Goal: Information Seeking & Learning: Learn about a topic

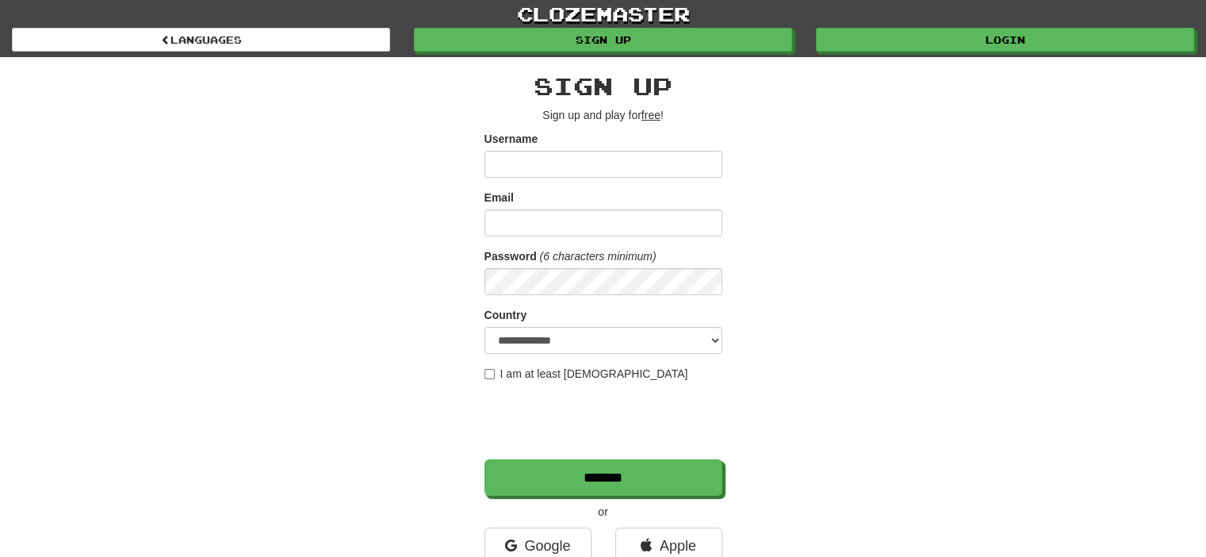
type input "******"
click at [485, 459] on input "*******" at bounding box center [604, 477] width 238 height 36
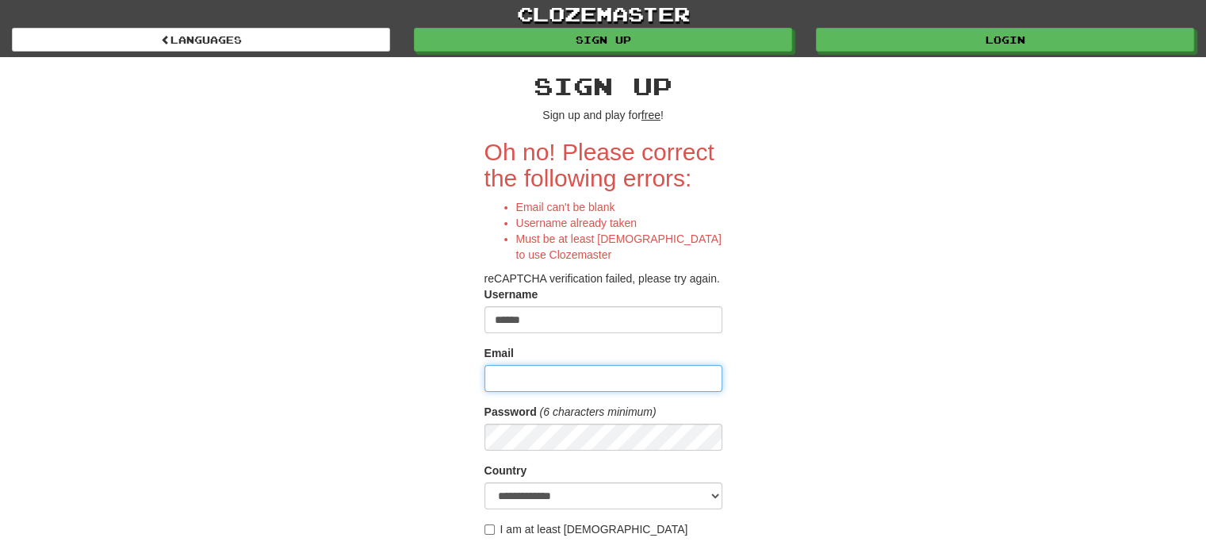
click at [571, 385] on input "Email" at bounding box center [604, 378] width 238 height 27
type input "**********"
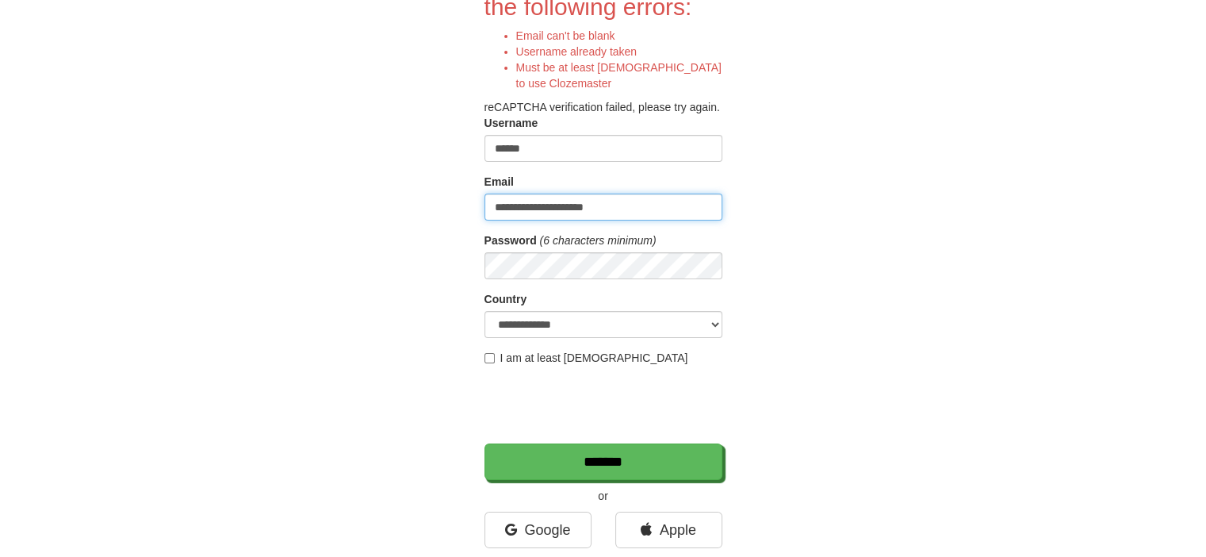
scroll to position [171, 0]
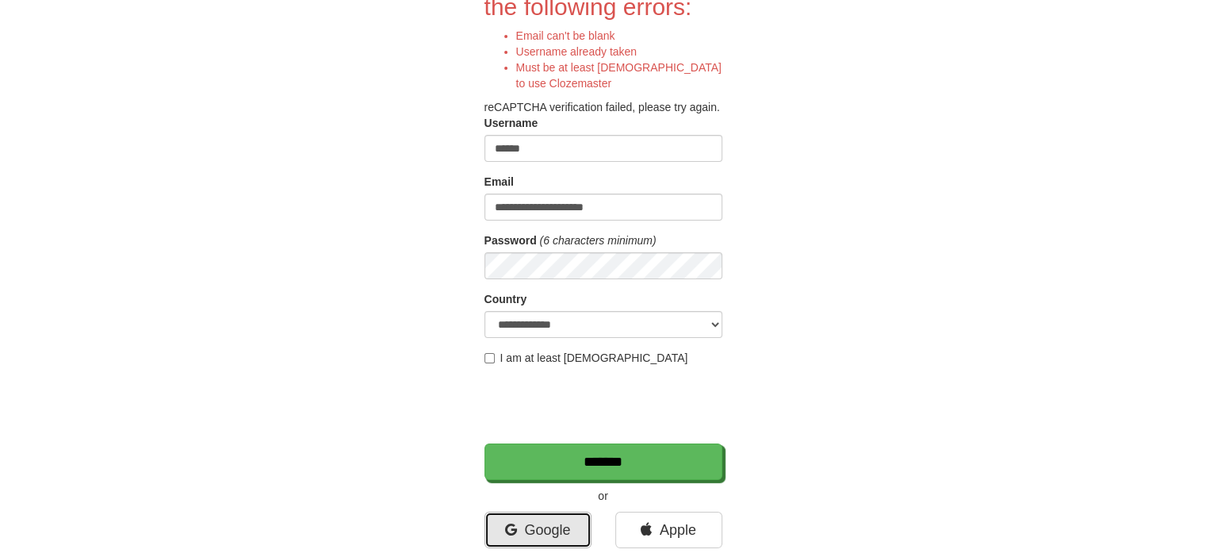
click at [558, 531] on link "Google" at bounding box center [538, 530] width 107 height 36
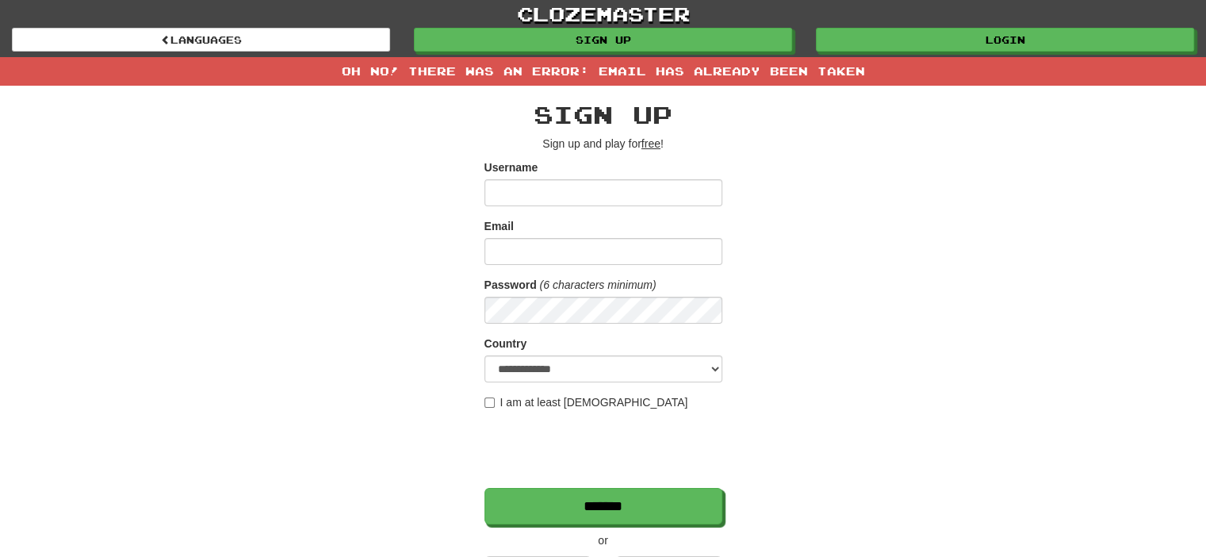
type input "******"
click at [485, 488] on input "*******" at bounding box center [604, 506] width 238 height 36
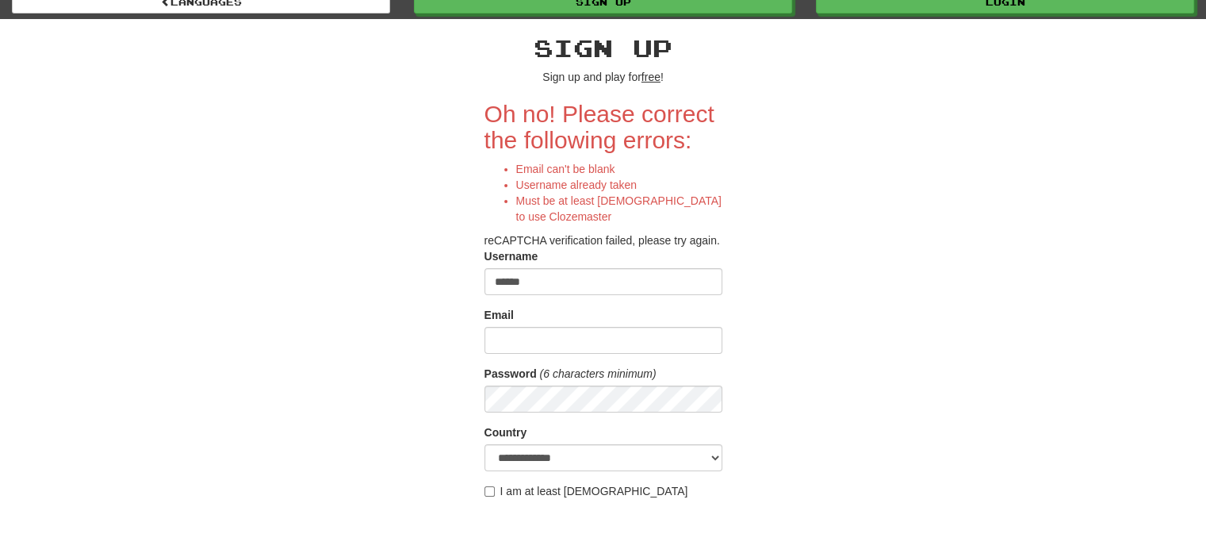
scroll to position [63, 0]
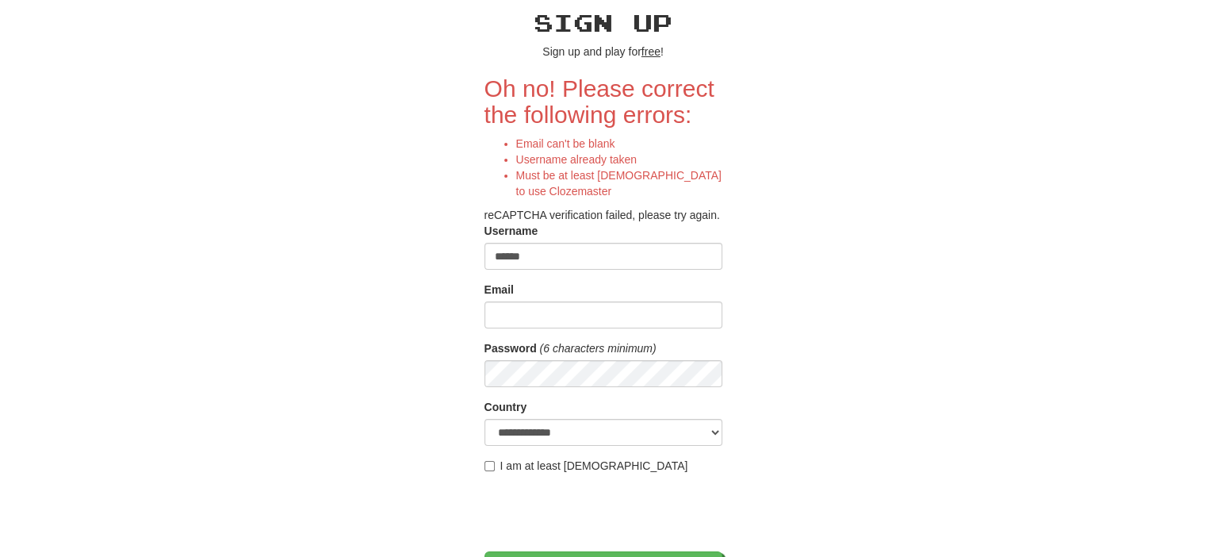
click at [542, 328] on form "**********" at bounding box center [604, 331] width 238 height 512
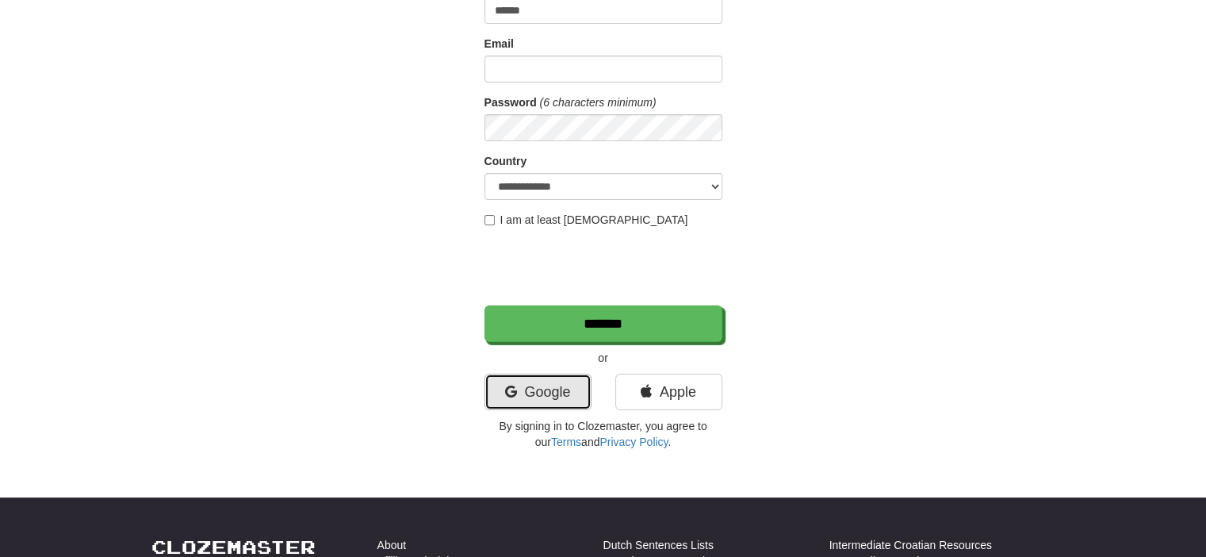
click at [541, 386] on link "Google" at bounding box center [538, 392] width 107 height 36
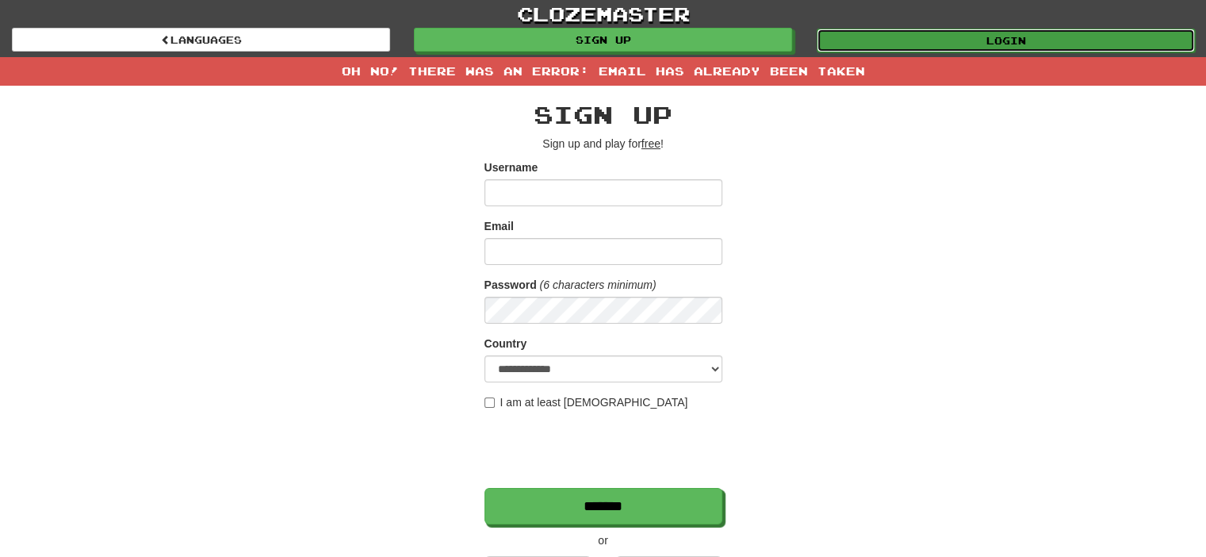
click at [901, 49] on link "Login" at bounding box center [1006, 41] width 378 height 24
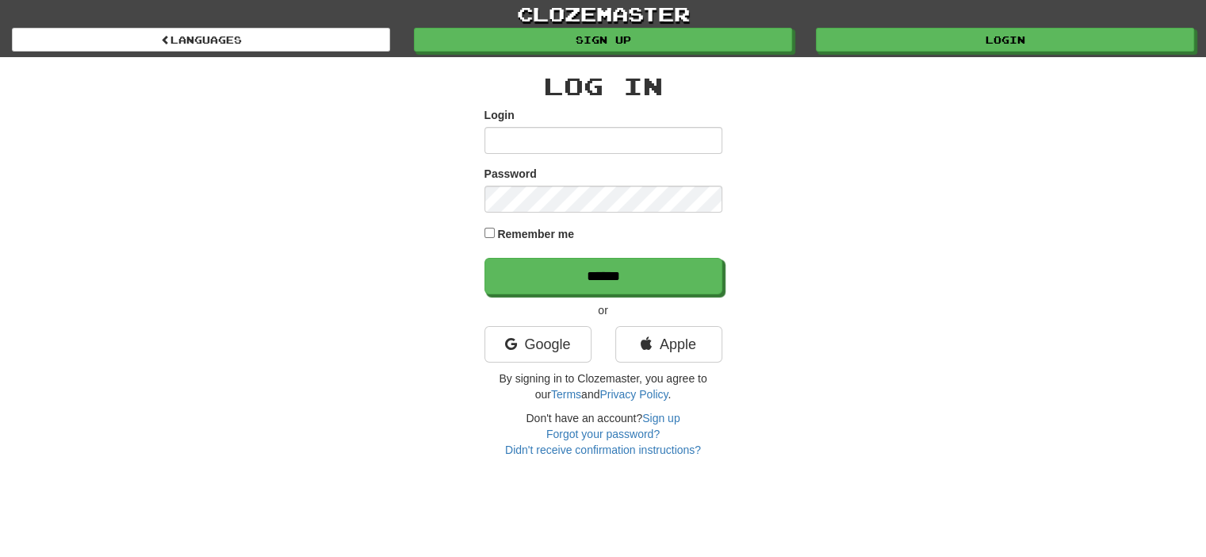
type input "******"
click at [485, 258] on input "******" at bounding box center [604, 276] width 238 height 36
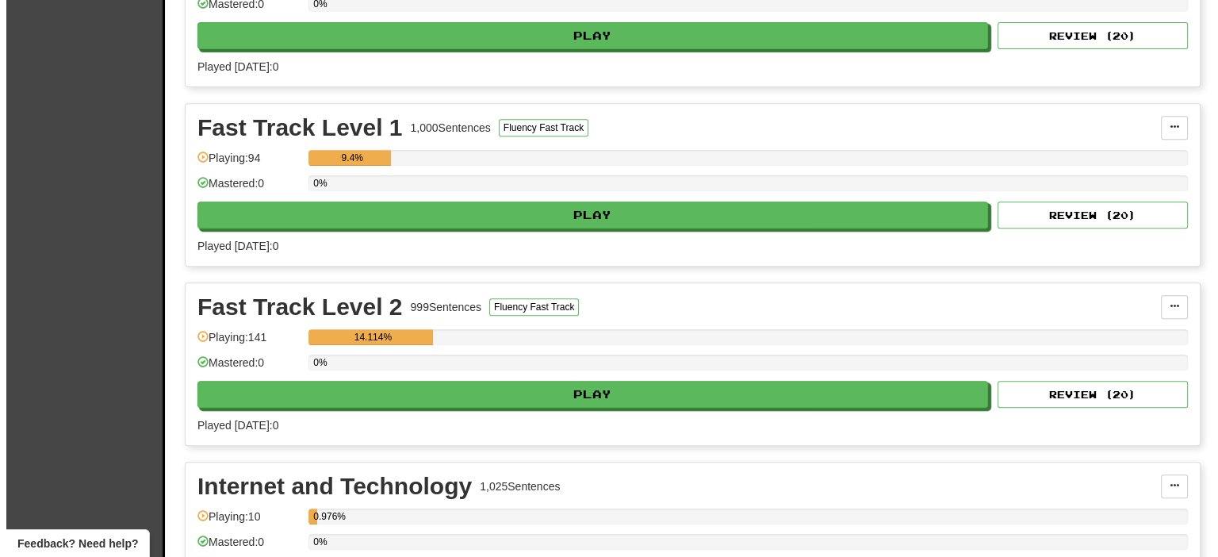
scroll to position [653, 0]
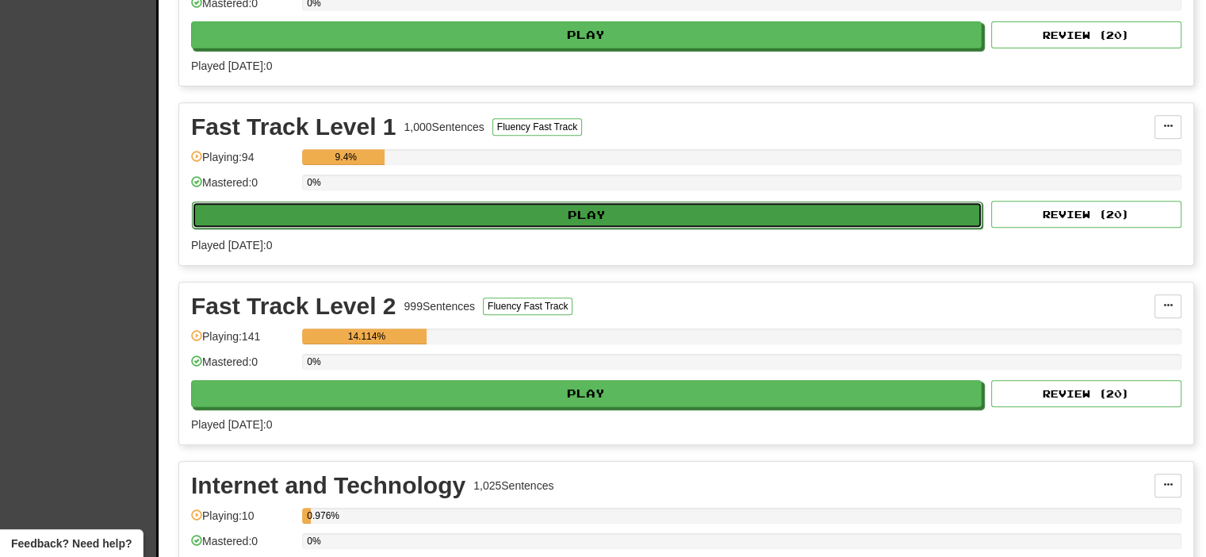
click at [544, 210] on button "Play" at bounding box center [587, 214] width 791 height 27
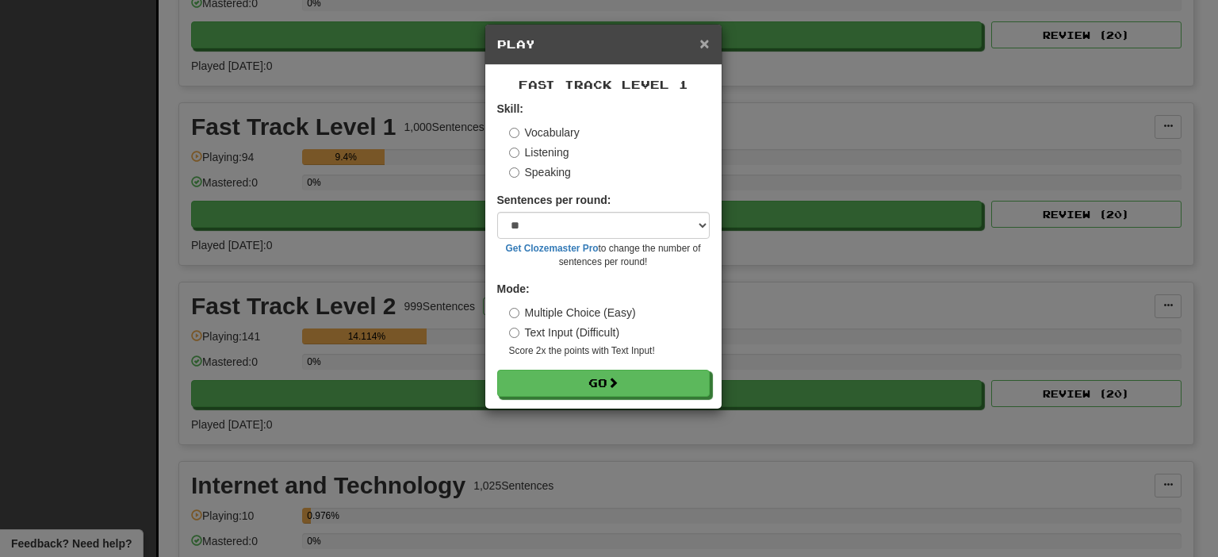
click at [707, 50] on span "×" at bounding box center [704, 43] width 10 height 18
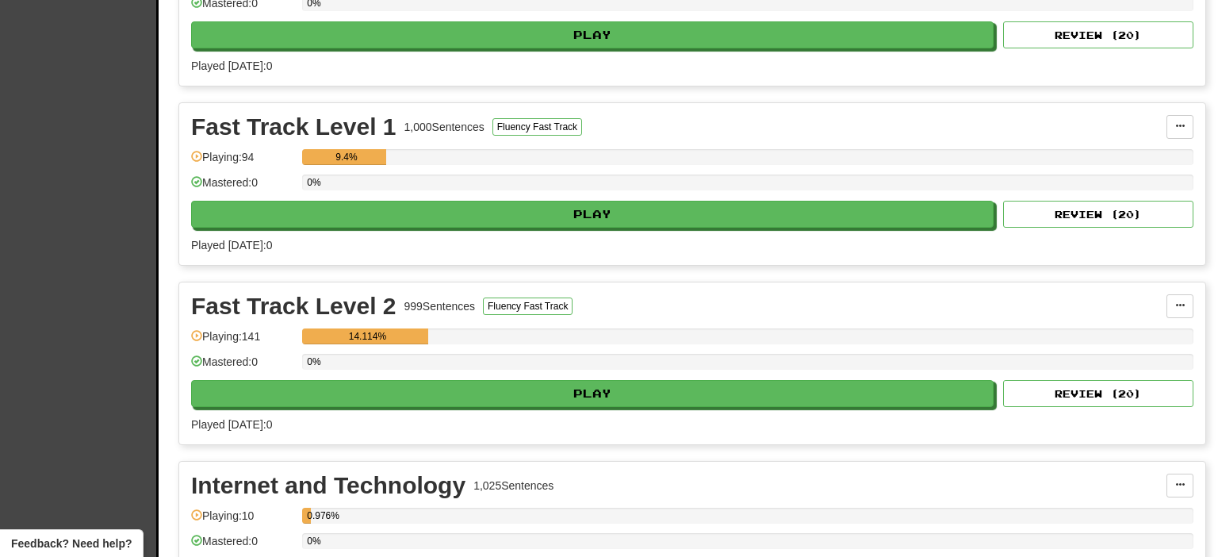
scroll to position [653, 0]
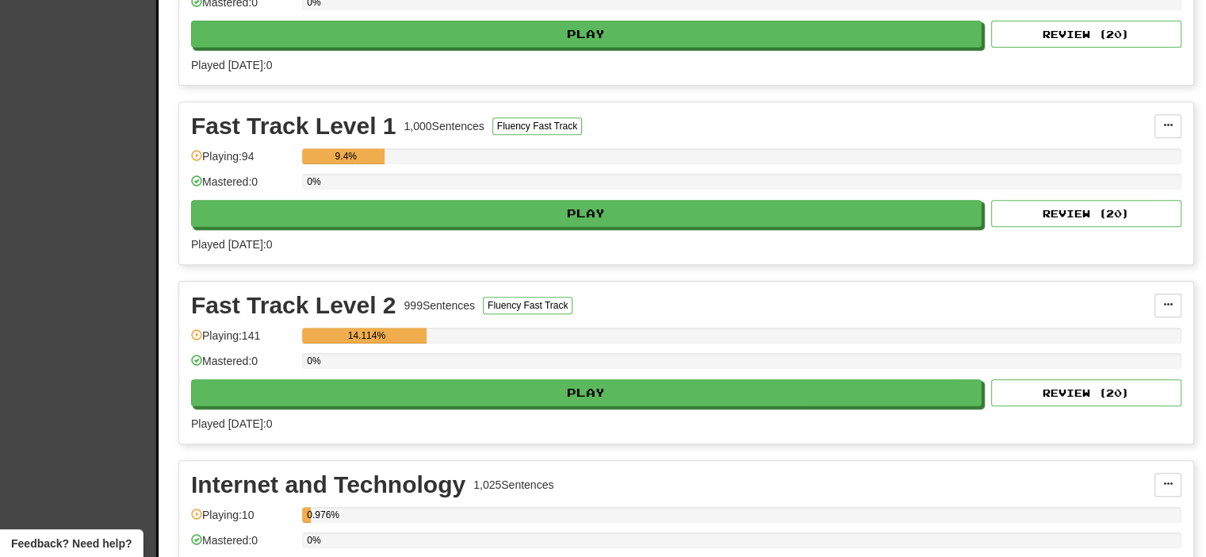
click at [519, 400] on div "Play Review ( 20 )" at bounding box center [686, 392] width 991 height 27
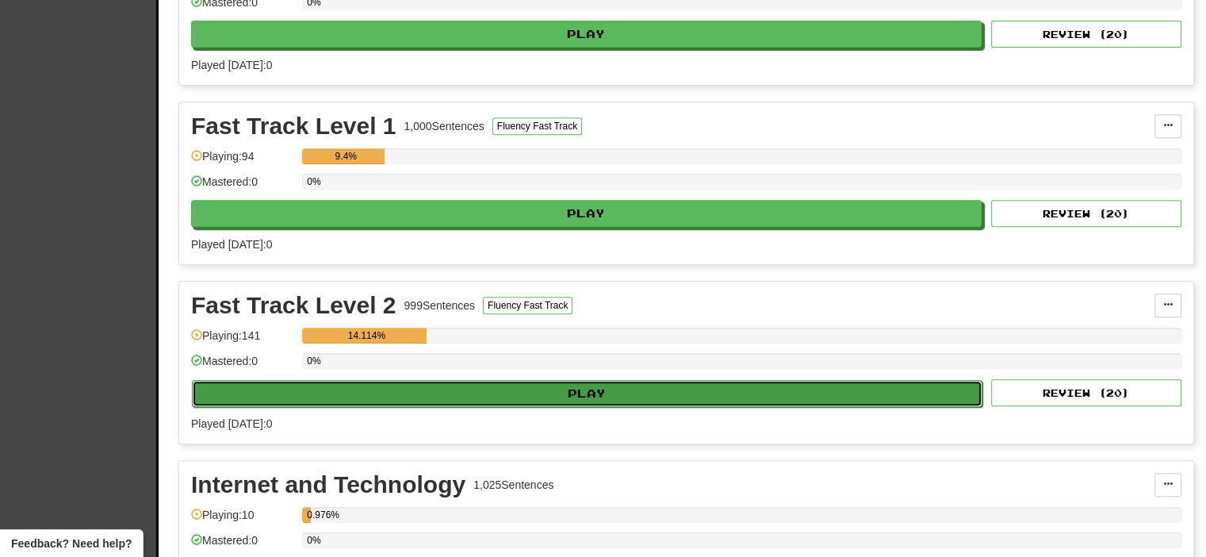
click at [505, 400] on button "Play" at bounding box center [587, 393] width 791 height 27
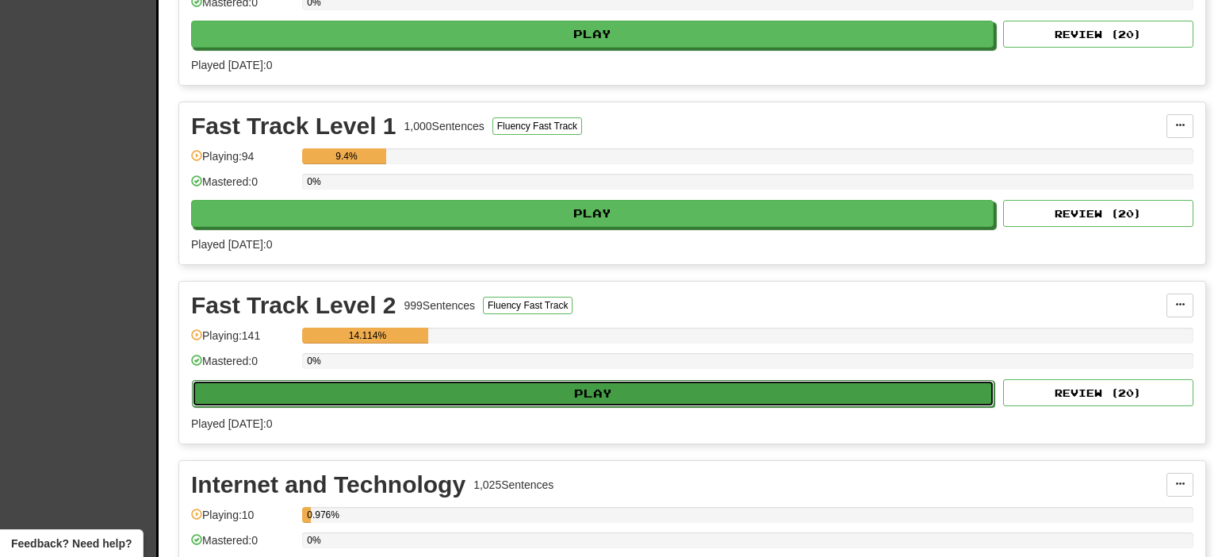
select select "**"
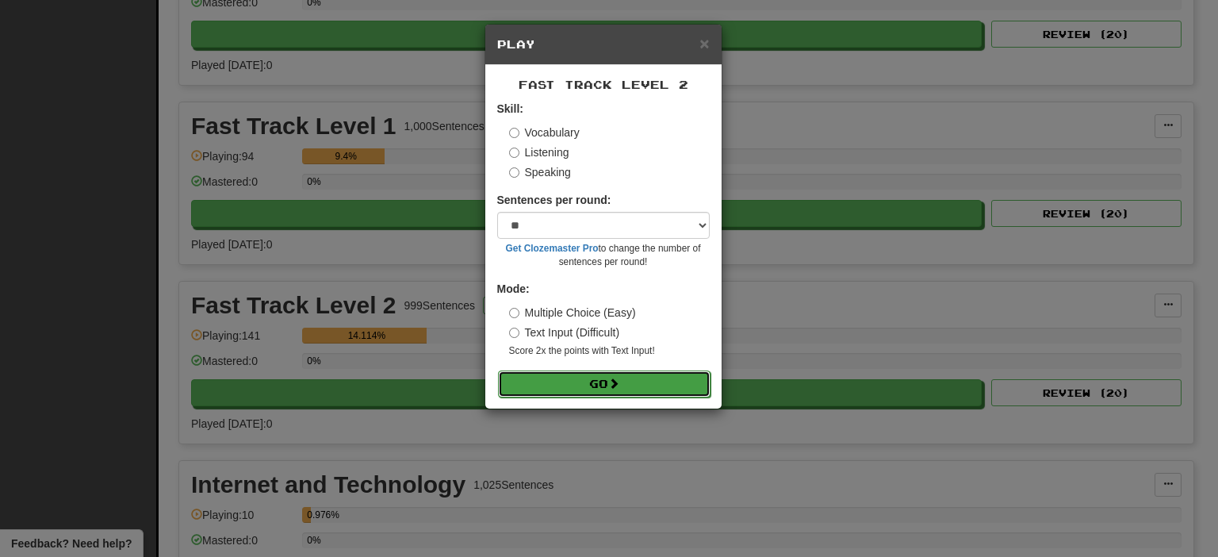
click at [587, 385] on button "Go" at bounding box center [604, 383] width 213 height 27
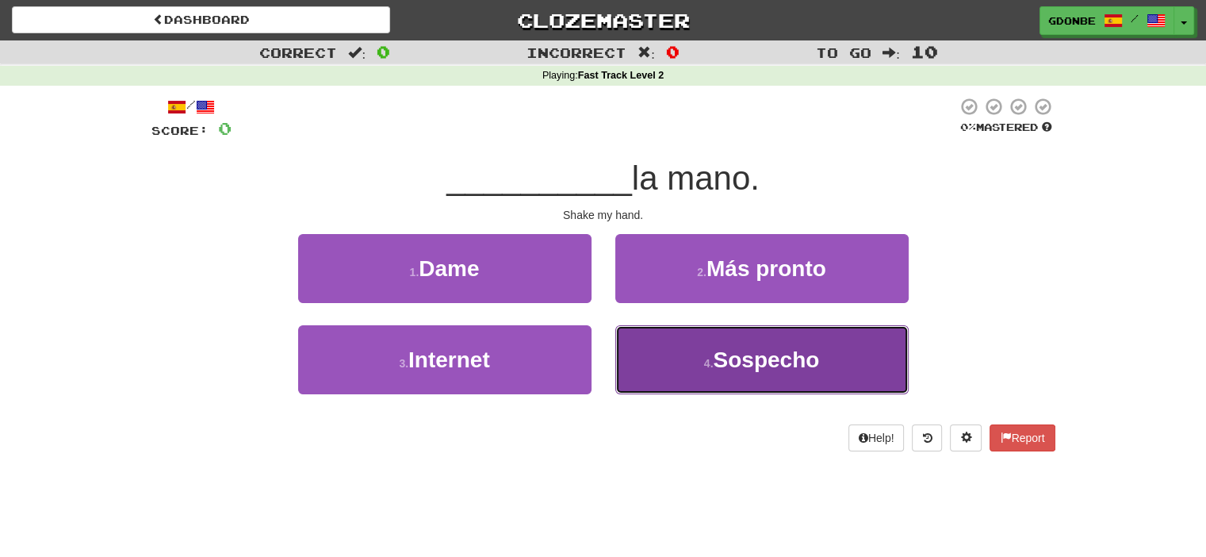
click at [638, 355] on button "4 . Sospecho" at bounding box center [761, 359] width 293 height 69
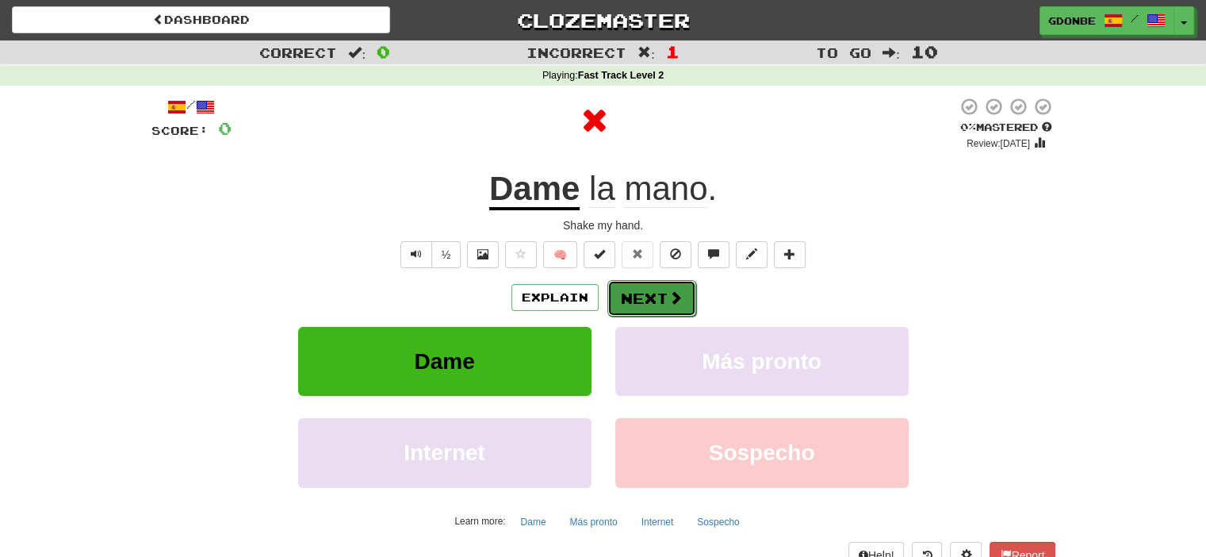
click at [648, 309] on button "Next" at bounding box center [651, 298] width 89 height 36
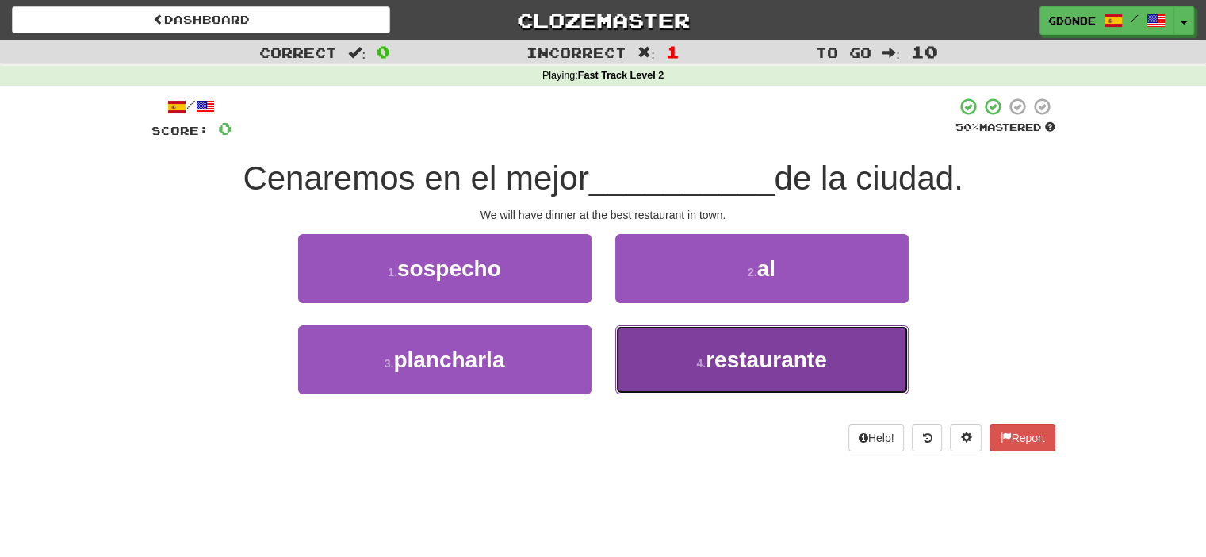
click at [716, 348] on span "restaurante" at bounding box center [766, 359] width 121 height 25
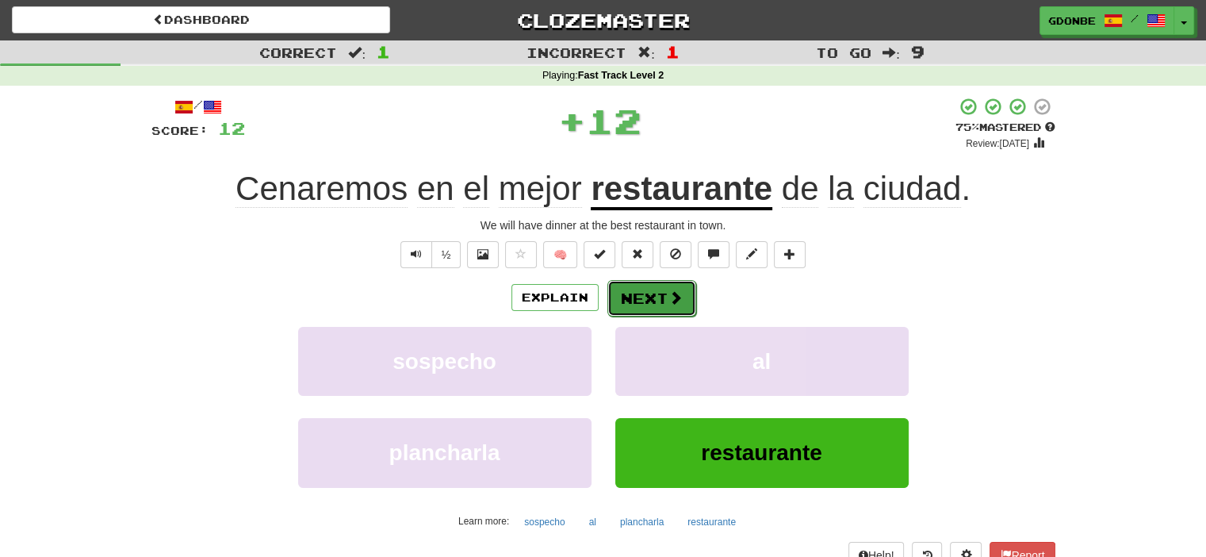
click at [669, 293] on span at bounding box center [676, 297] width 14 height 14
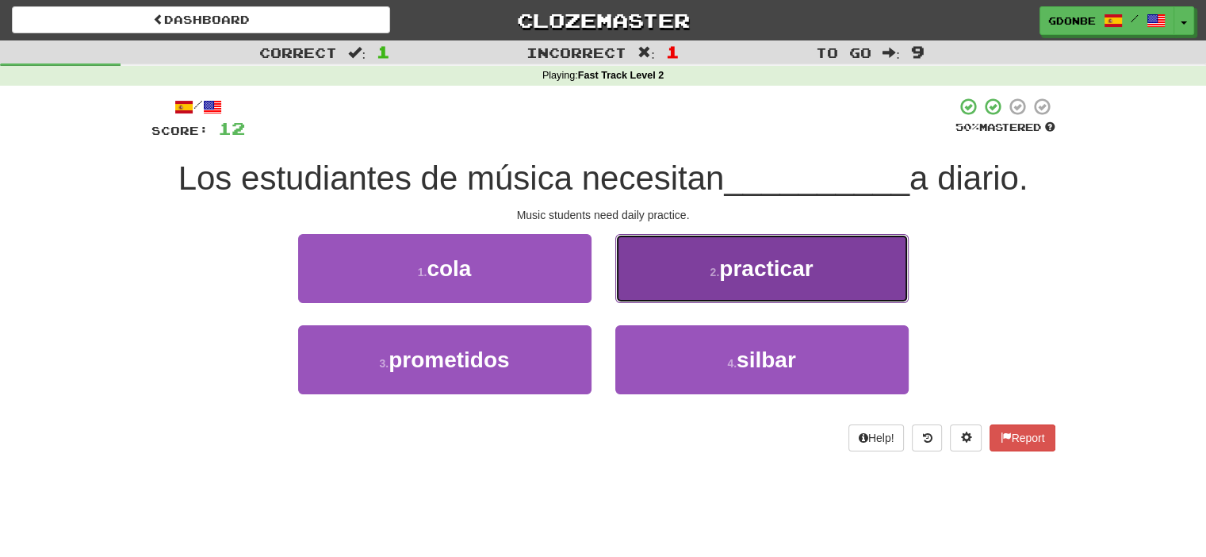
click at [720, 280] on button "2 . practicar" at bounding box center [761, 268] width 293 height 69
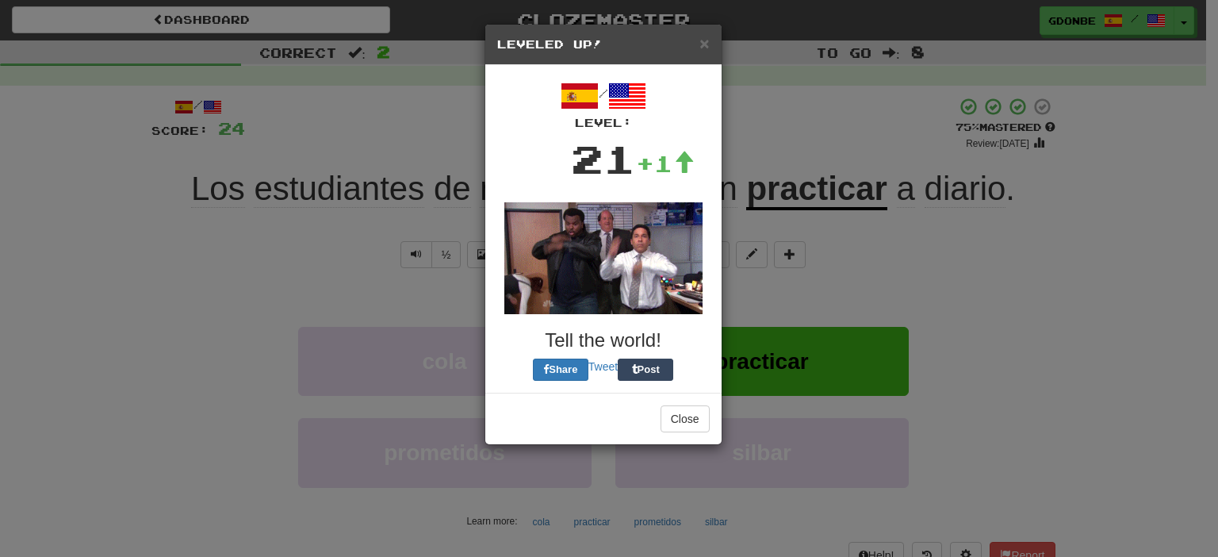
click at [625, 393] on div "Close" at bounding box center [603, 419] width 236 height 52
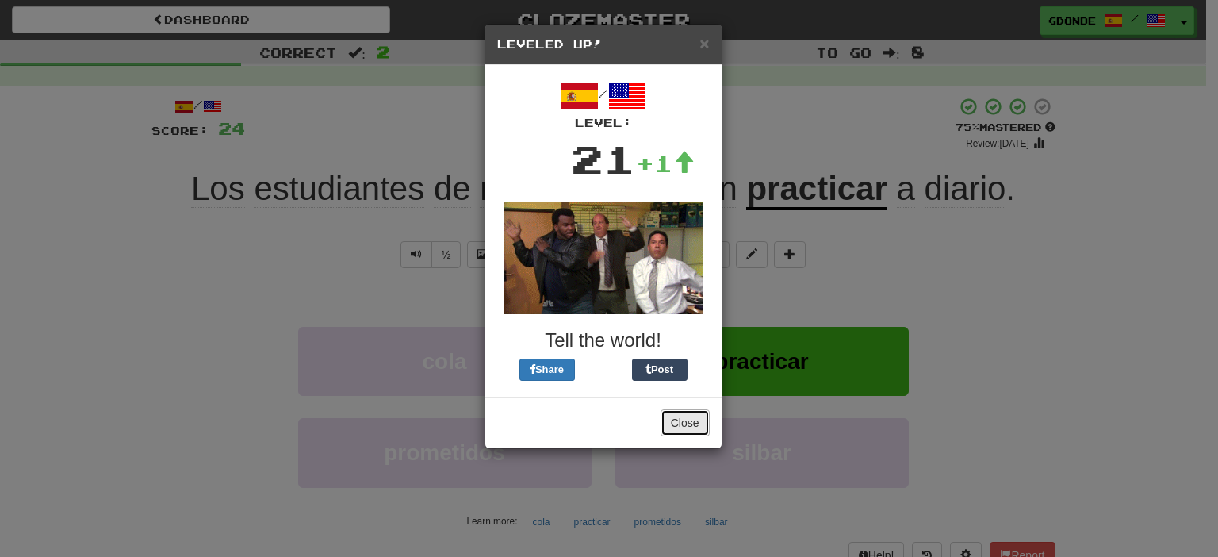
click at [692, 424] on button "Close" at bounding box center [685, 422] width 49 height 27
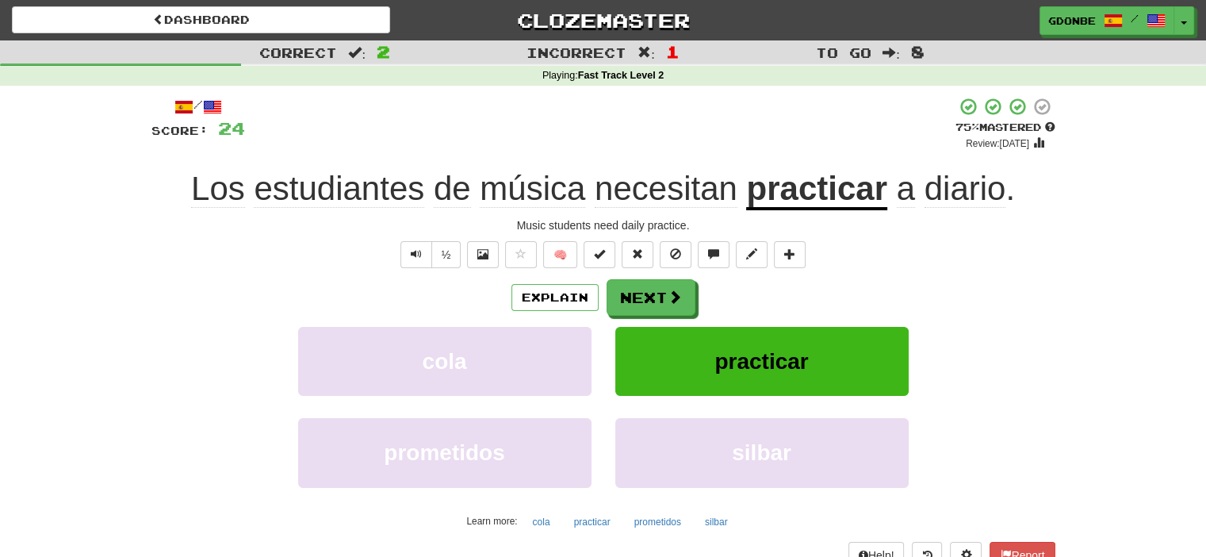
click at [673, 317] on div "Explain Next cola practicar prometidos silbar Learn more: cola practicar promet…" at bounding box center [603, 406] width 904 height 255
click at [657, 305] on button "Next" at bounding box center [651, 298] width 89 height 36
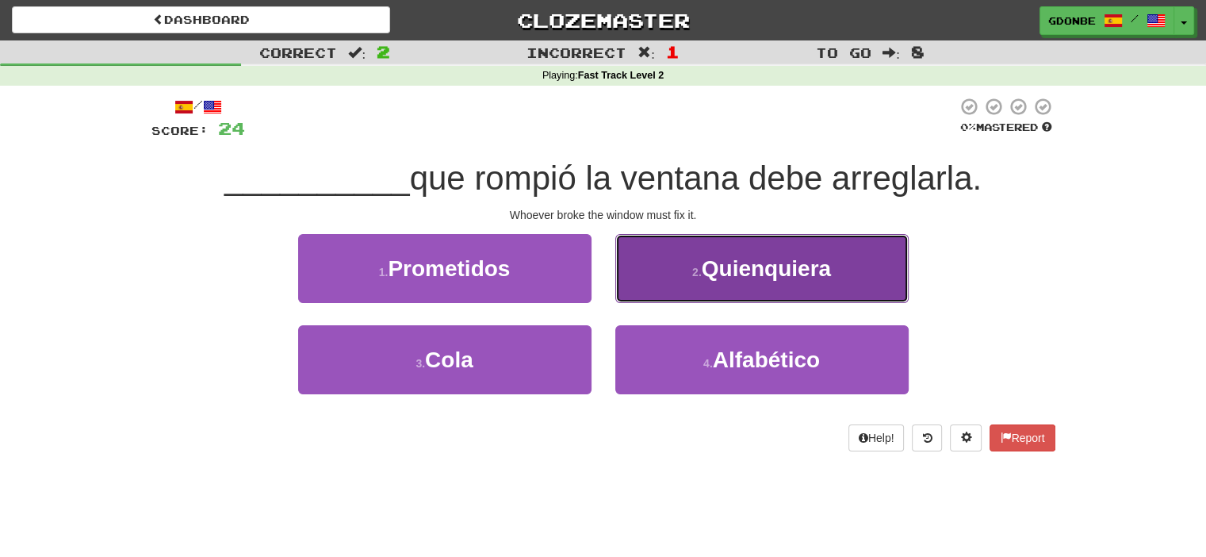
click at [688, 258] on button "2 . [GEOGRAPHIC_DATA]" at bounding box center [761, 268] width 293 height 69
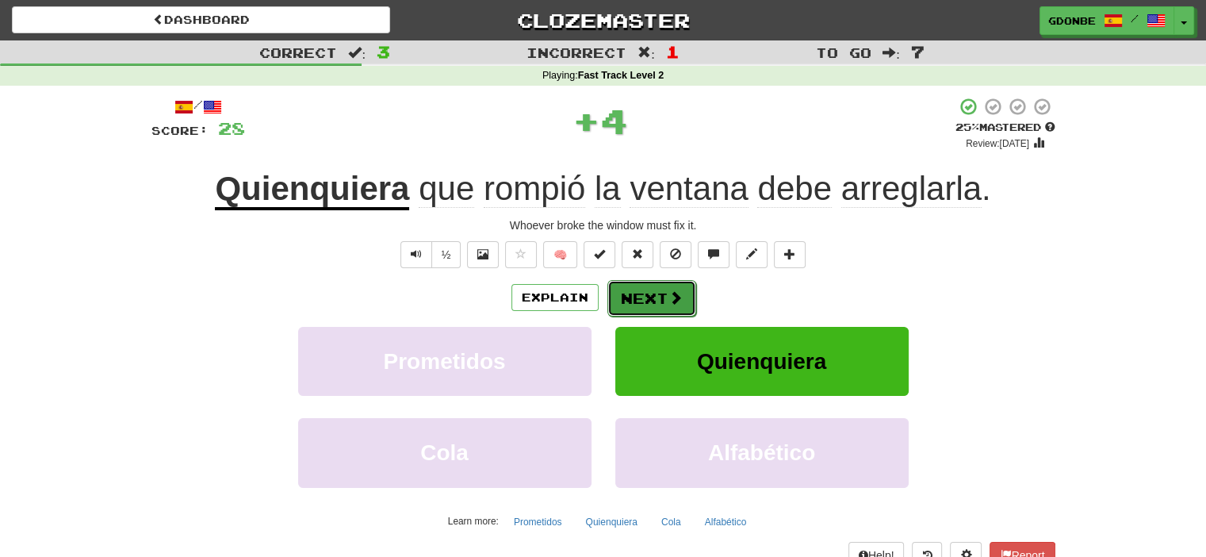
click at [673, 302] on span at bounding box center [676, 297] width 14 height 14
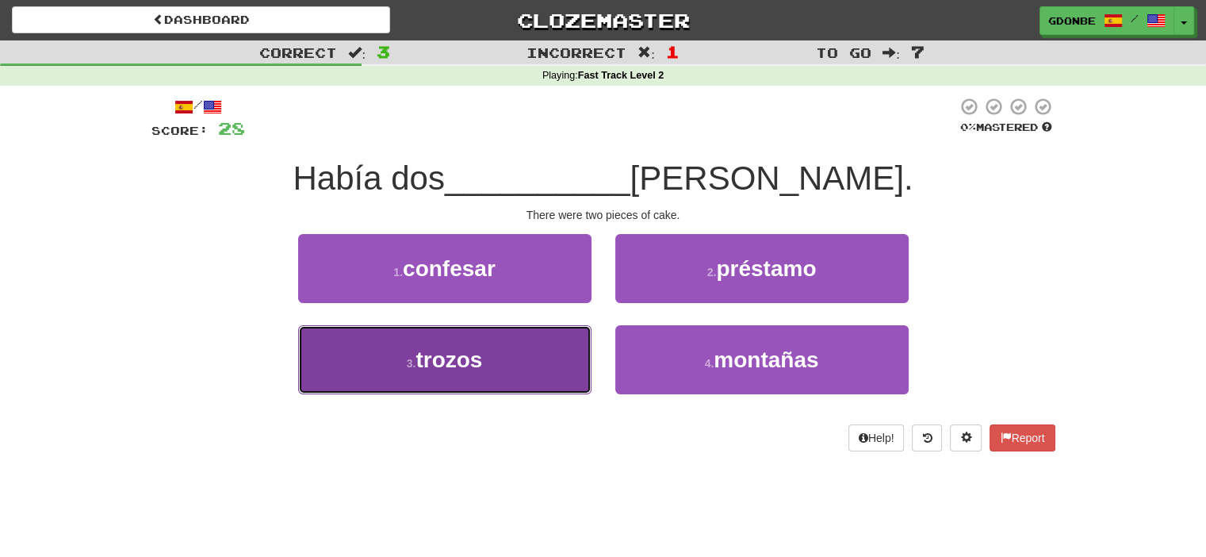
click at [539, 355] on button "3 . trozos" at bounding box center [444, 359] width 293 height 69
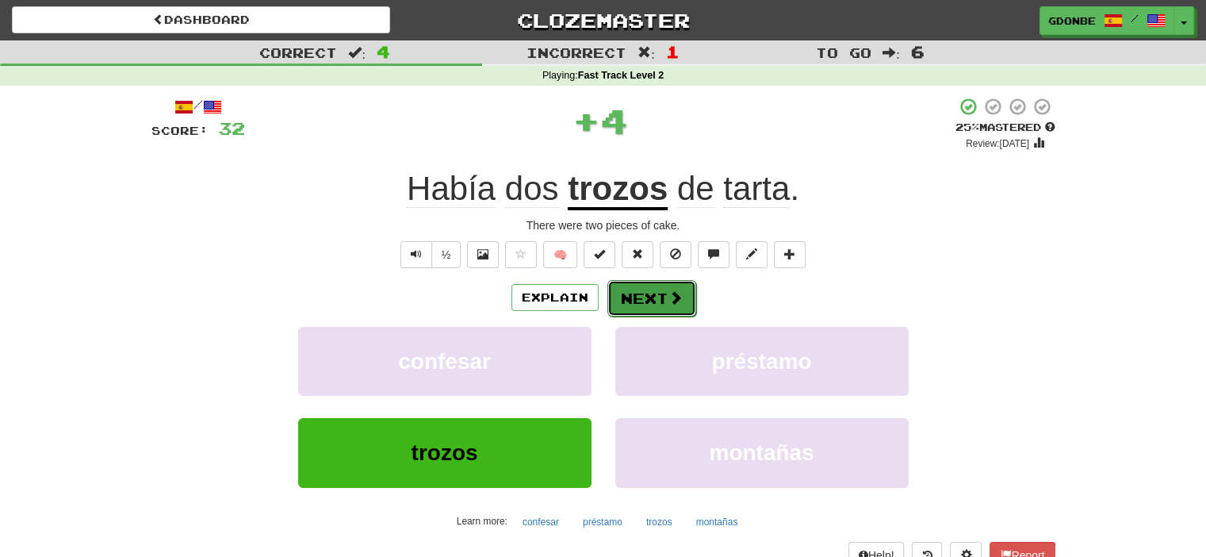
click at [641, 300] on button "Next" at bounding box center [651, 298] width 89 height 36
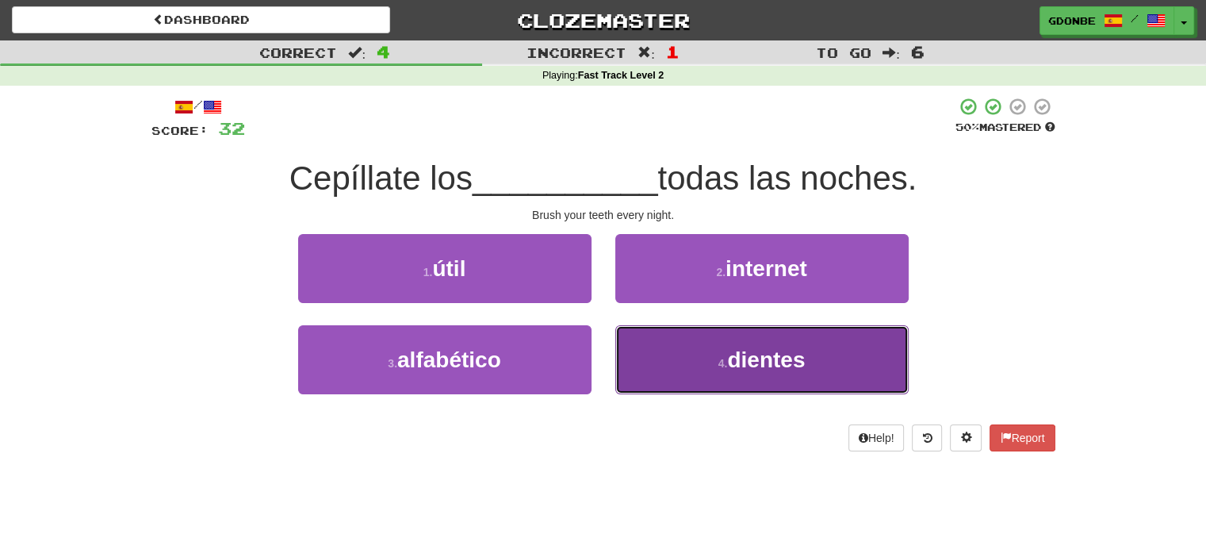
click at [657, 352] on button "4 . dientes" at bounding box center [761, 359] width 293 height 69
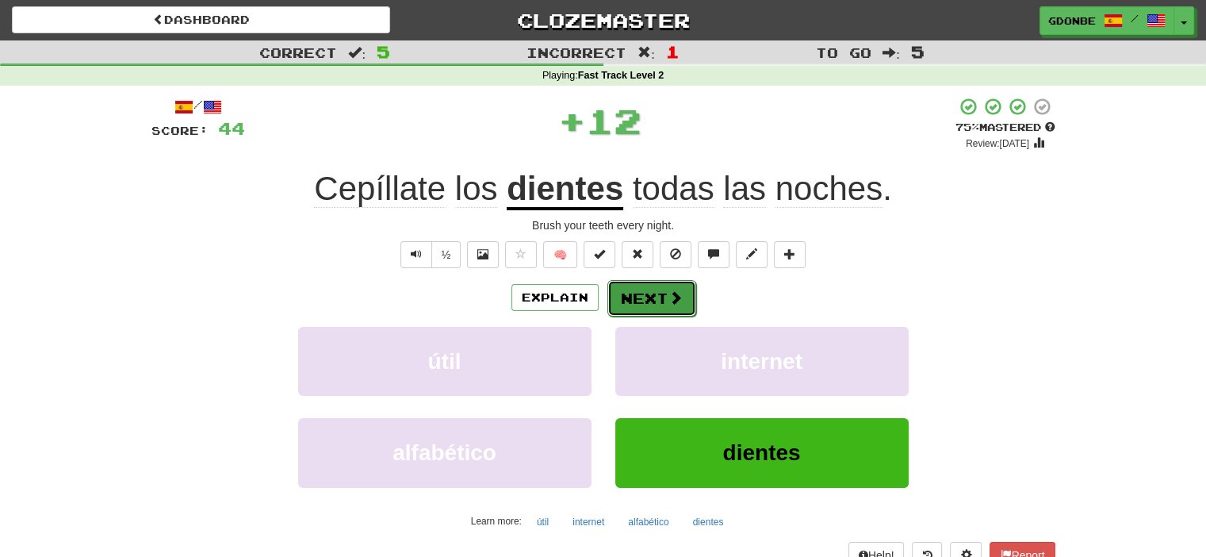
click at [619, 293] on button "Next" at bounding box center [651, 298] width 89 height 36
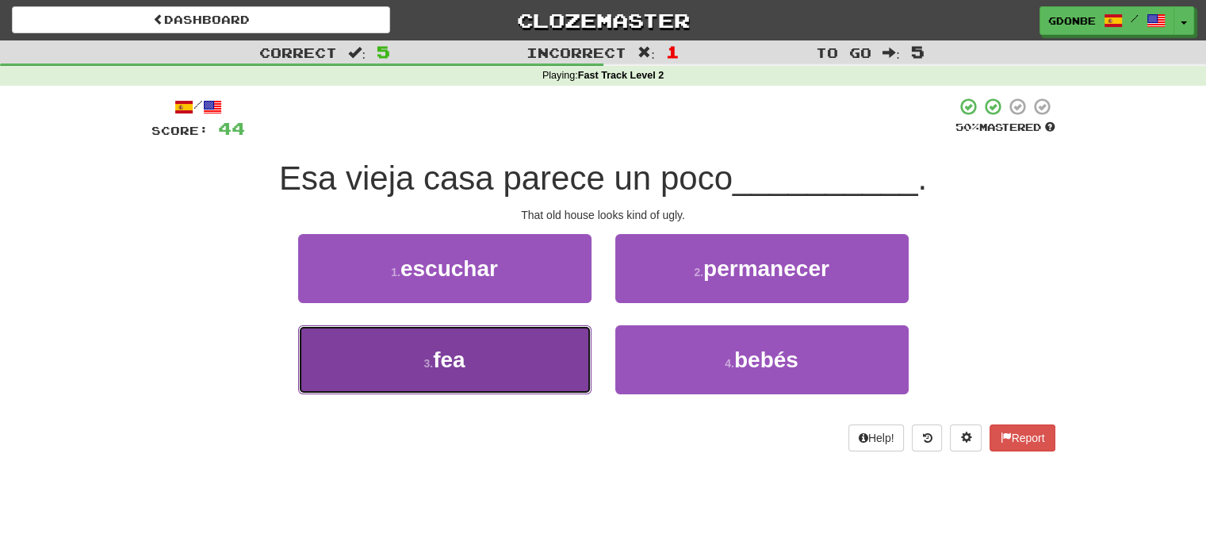
click at [560, 387] on button "3 . fea" at bounding box center [444, 359] width 293 height 69
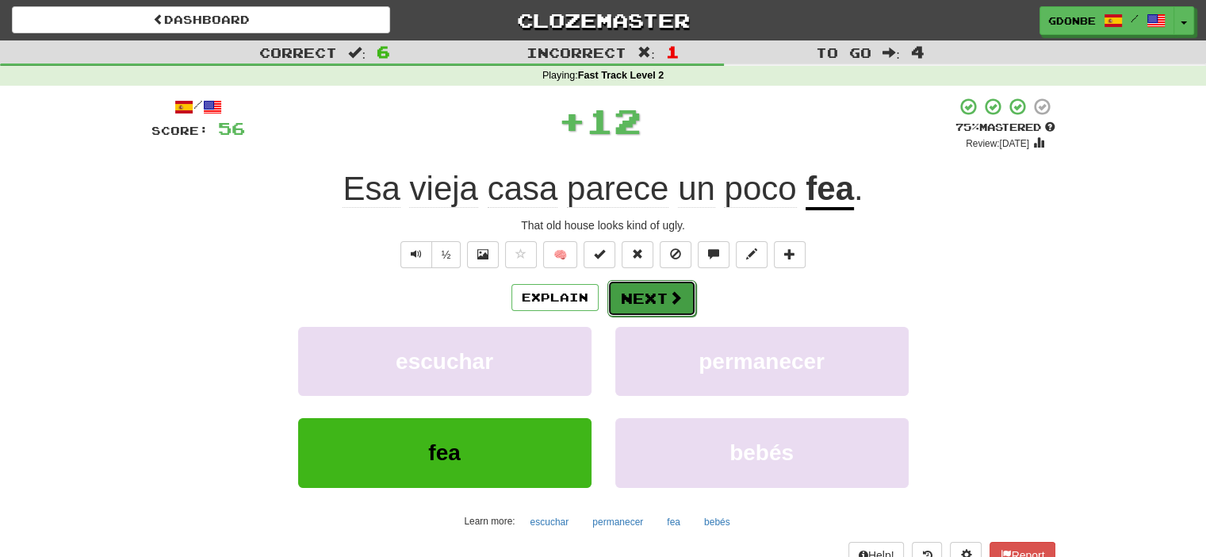
click at [659, 301] on button "Next" at bounding box center [651, 298] width 89 height 36
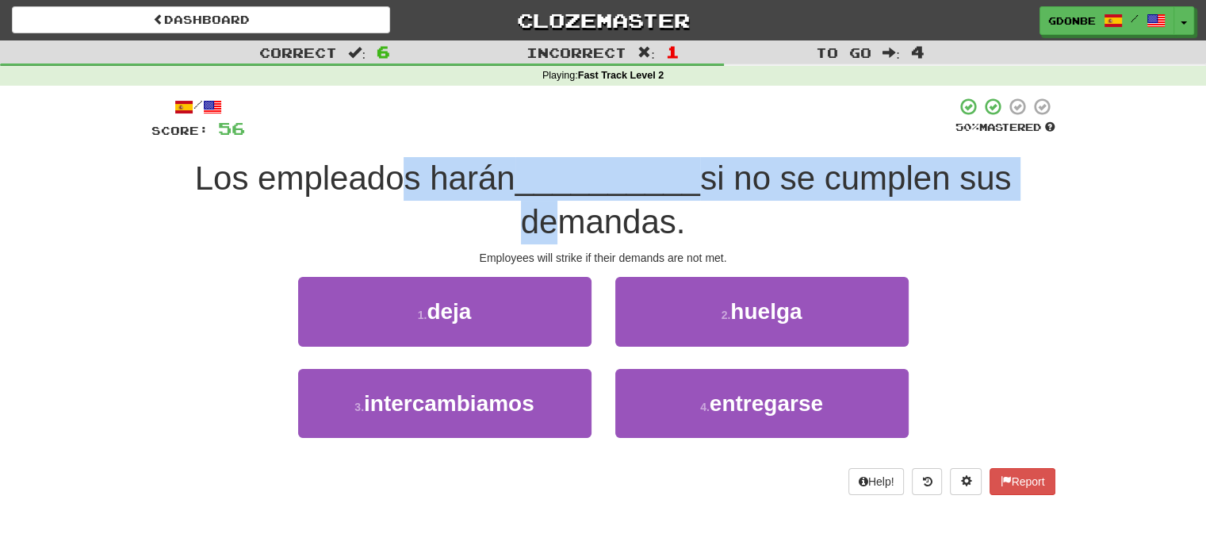
drag, startPoint x: 395, startPoint y: 192, endPoint x: 538, endPoint y: 210, distance: 144.7
click at [538, 210] on div "Los empleados harán __________ si no se cumplen sus demandas." at bounding box center [603, 200] width 904 height 86
click at [538, 210] on span "si no se cumplen sus demandas." at bounding box center [766, 199] width 491 height 81
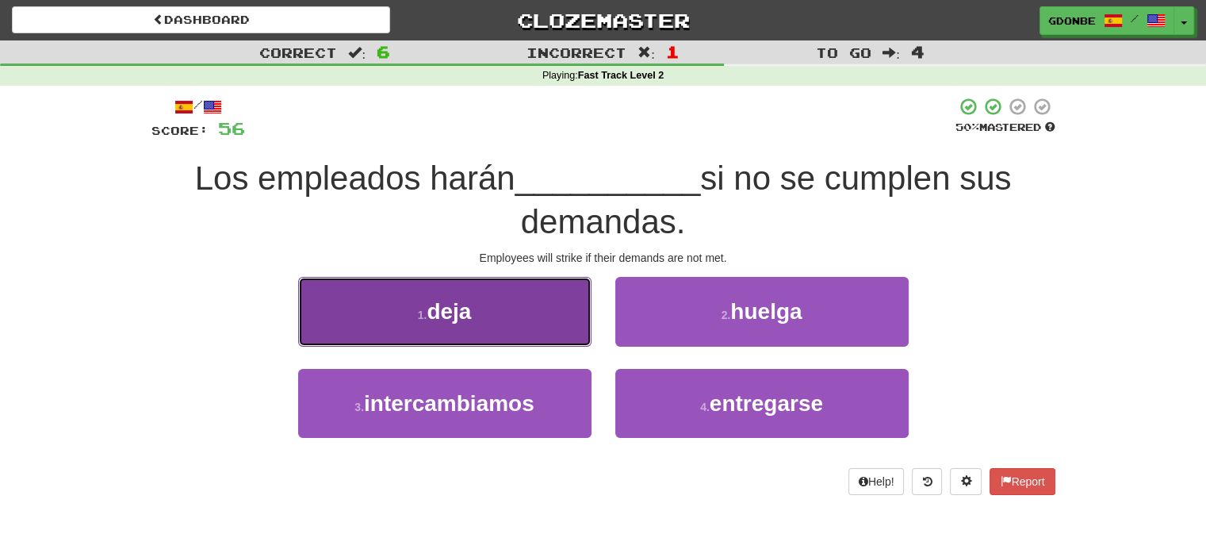
click at [552, 343] on button "1 . deja" at bounding box center [444, 311] width 293 height 69
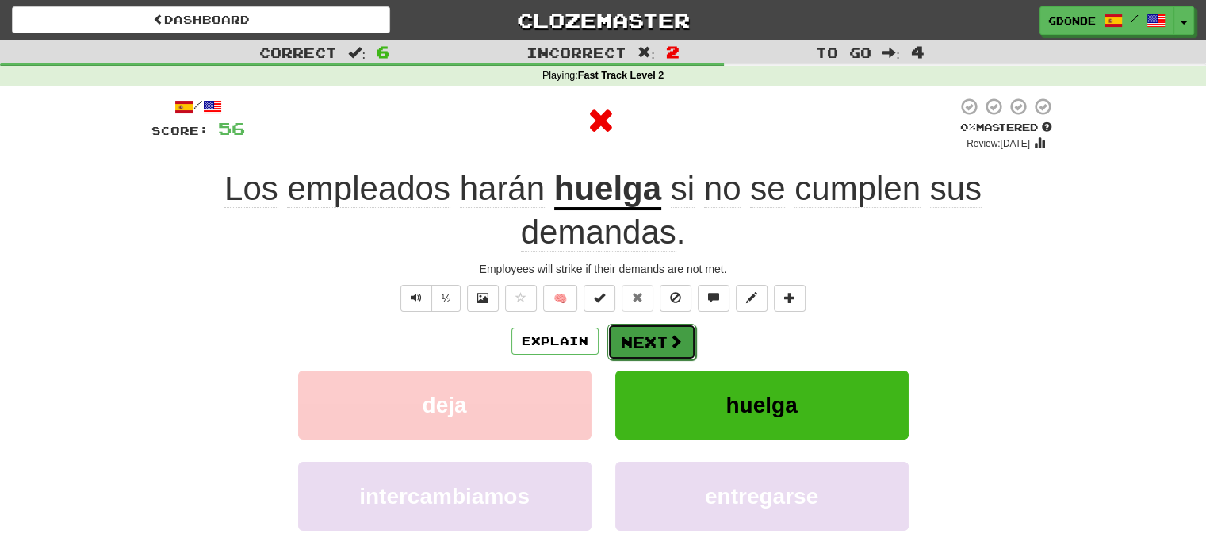
click at [615, 325] on button "Next" at bounding box center [651, 342] width 89 height 36
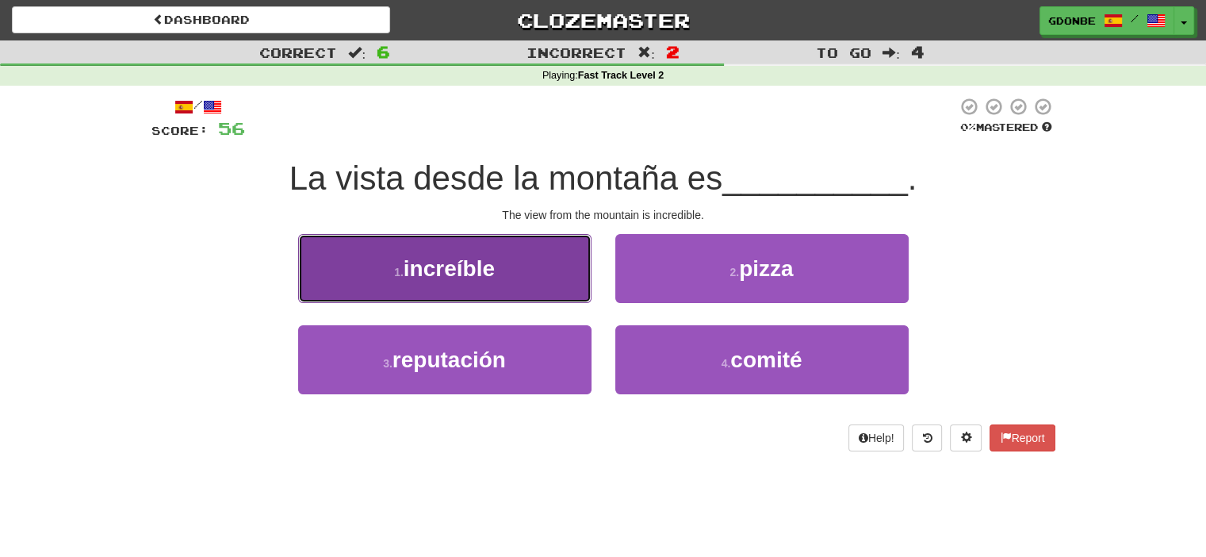
click at [501, 259] on button "1 . increíble" at bounding box center [444, 268] width 293 height 69
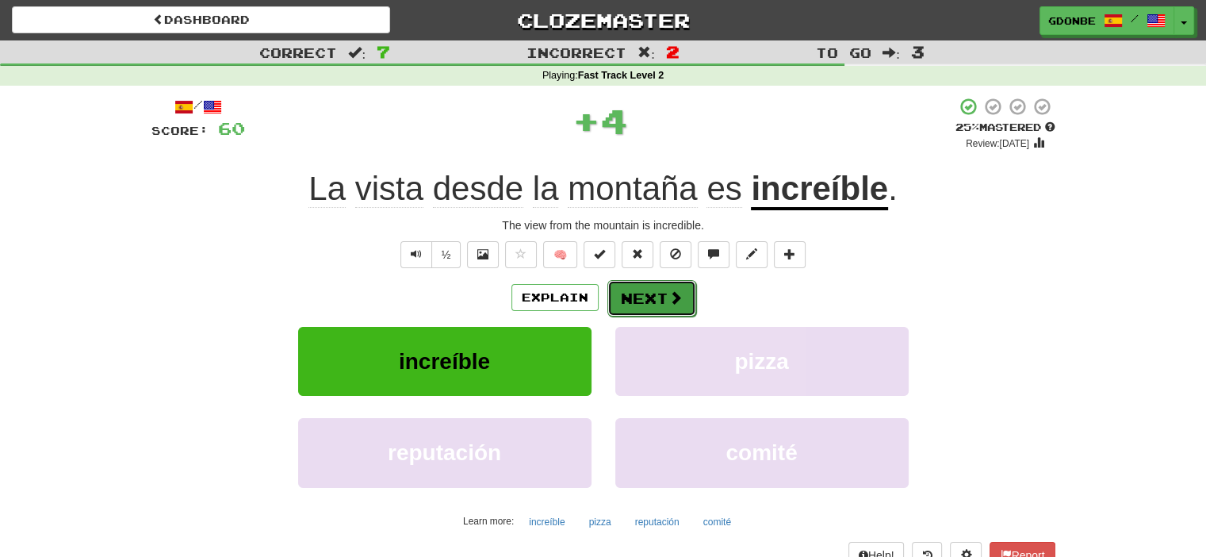
click at [685, 309] on button "Next" at bounding box center [651, 298] width 89 height 36
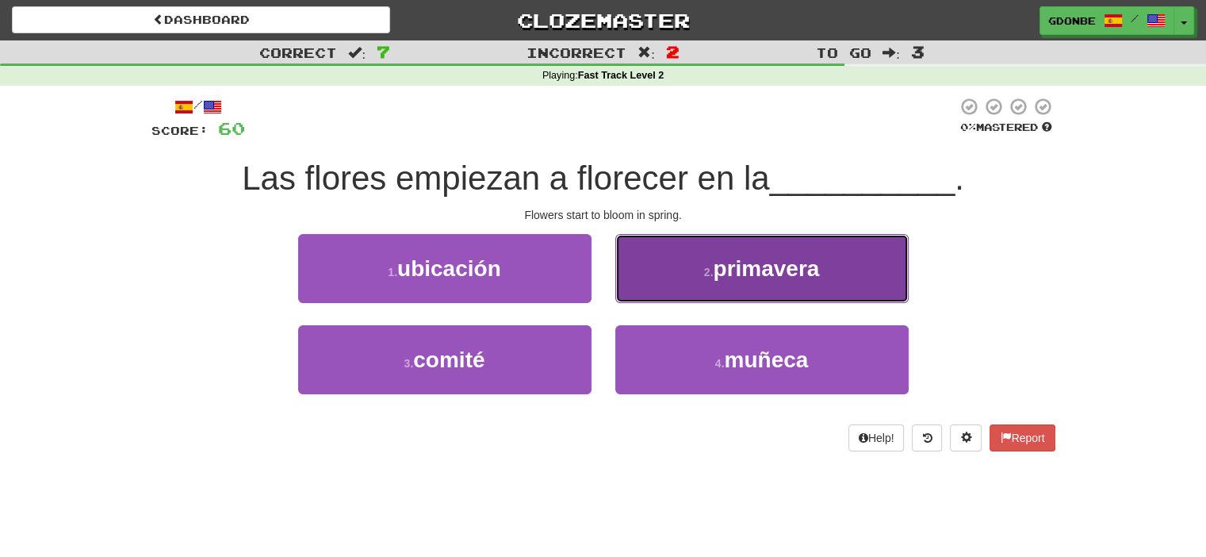
click at [692, 288] on button "2 . primavera" at bounding box center [761, 268] width 293 height 69
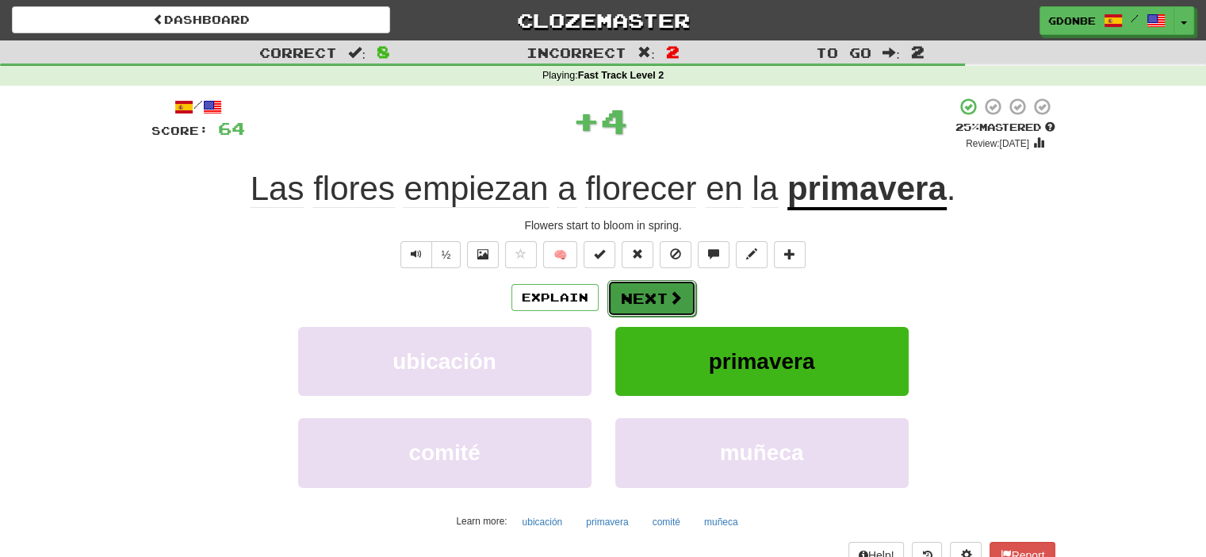
click at [679, 300] on span at bounding box center [676, 297] width 14 height 14
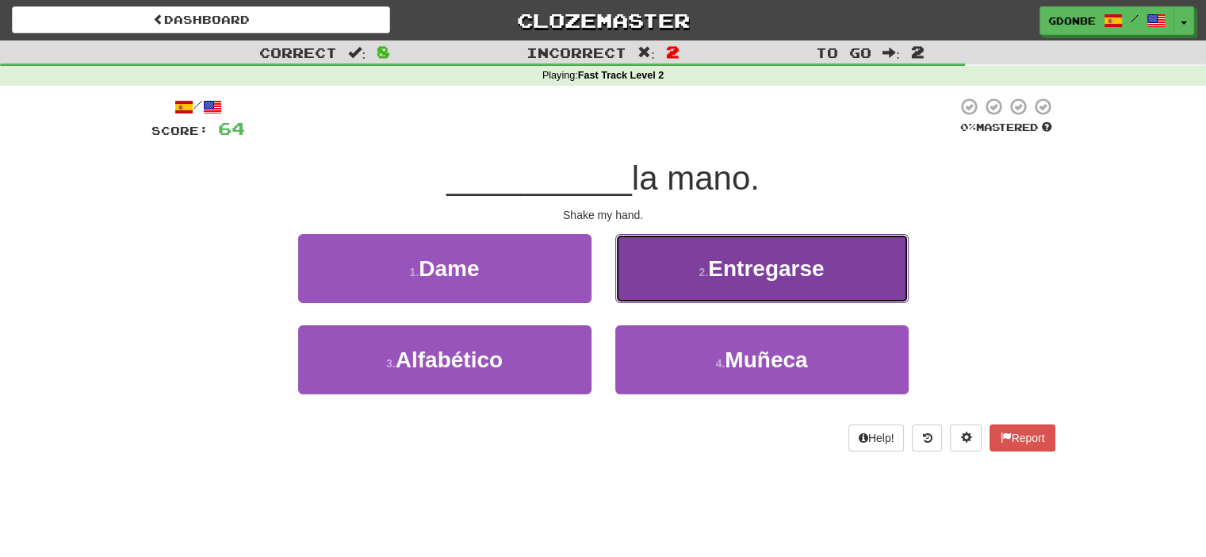
click at [744, 239] on button "2 . [GEOGRAPHIC_DATA]" at bounding box center [761, 268] width 293 height 69
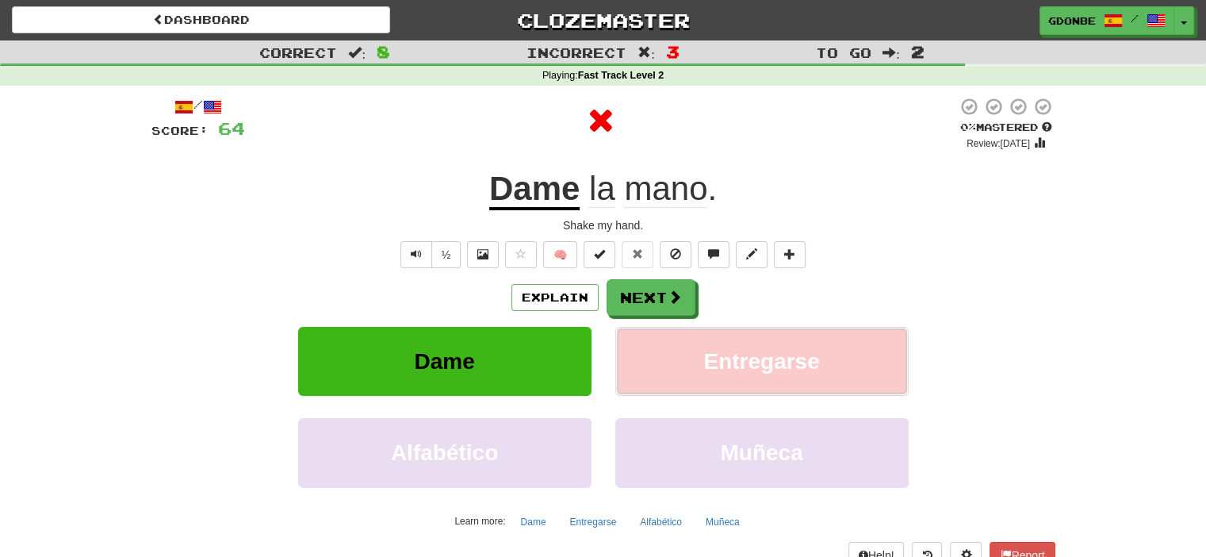
click at [686, 330] on button "Entregarse" at bounding box center [761, 361] width 293 height 69
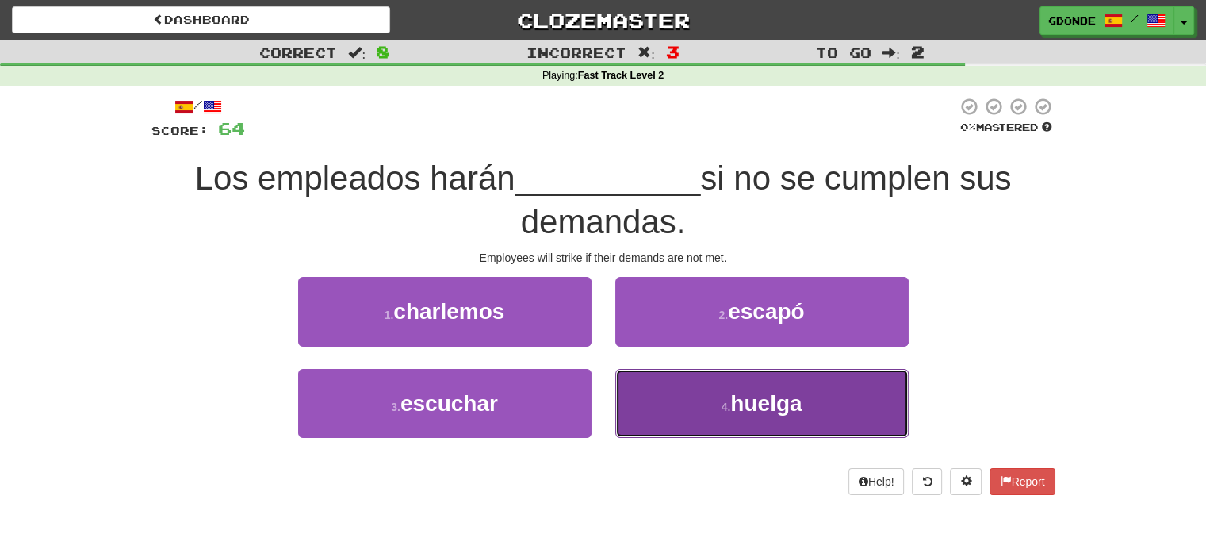
click at [689, 397] on button "4 . [GEOGRAPHIC_DATA]" at bounding box center [761, 403] width 293 height 69
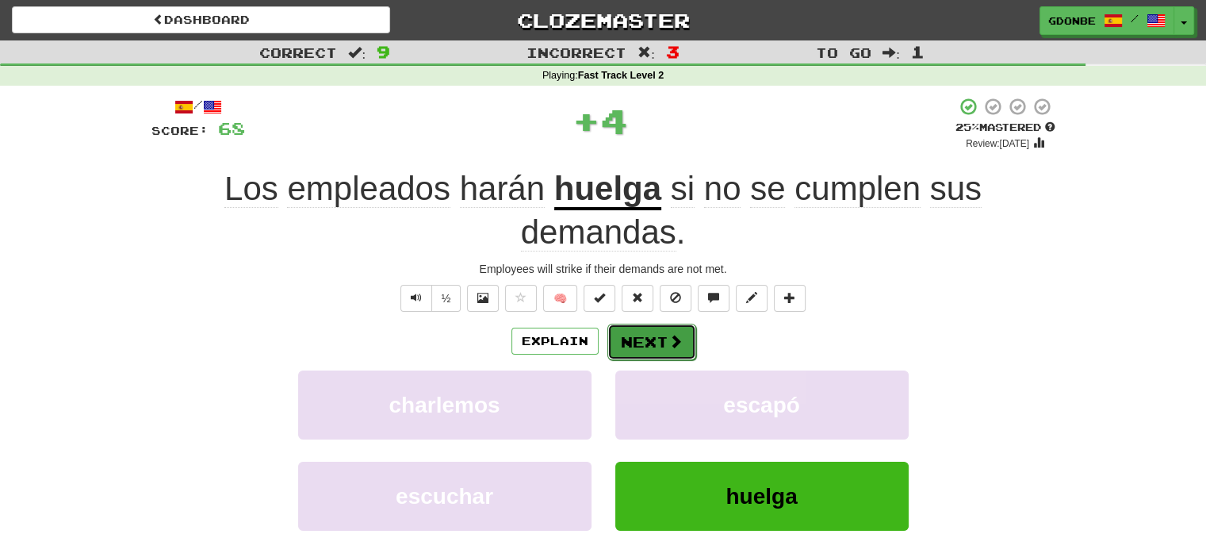
click at [663, 344] on button "Next" at bounding box center [651, 342] width 89 height 36
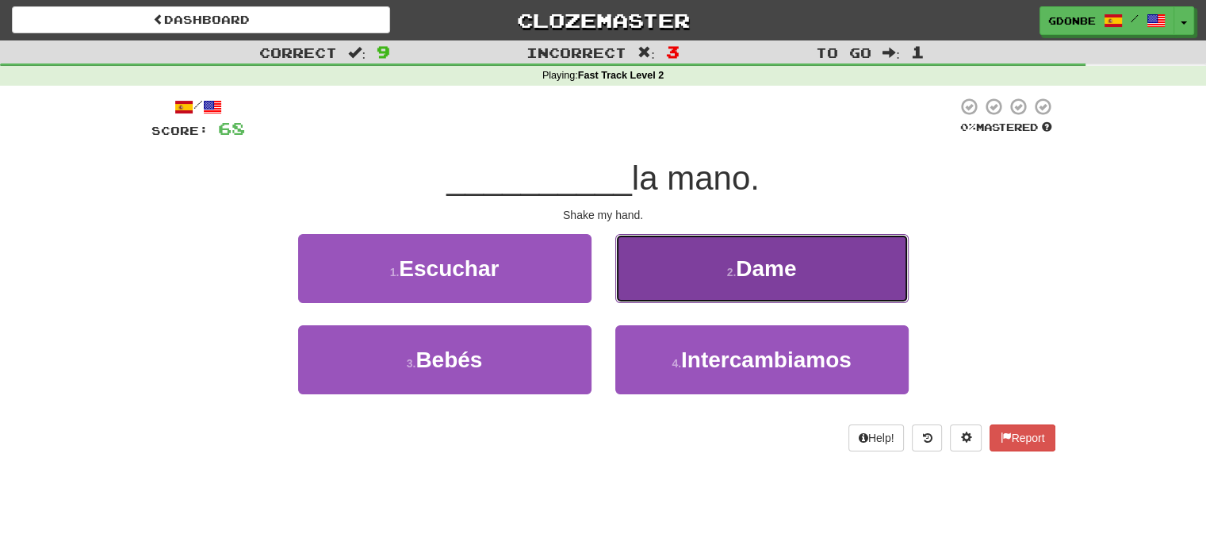
click at [678, 270] on button "2 . Dame" at bounding box center [761, 268] width 293 height 69
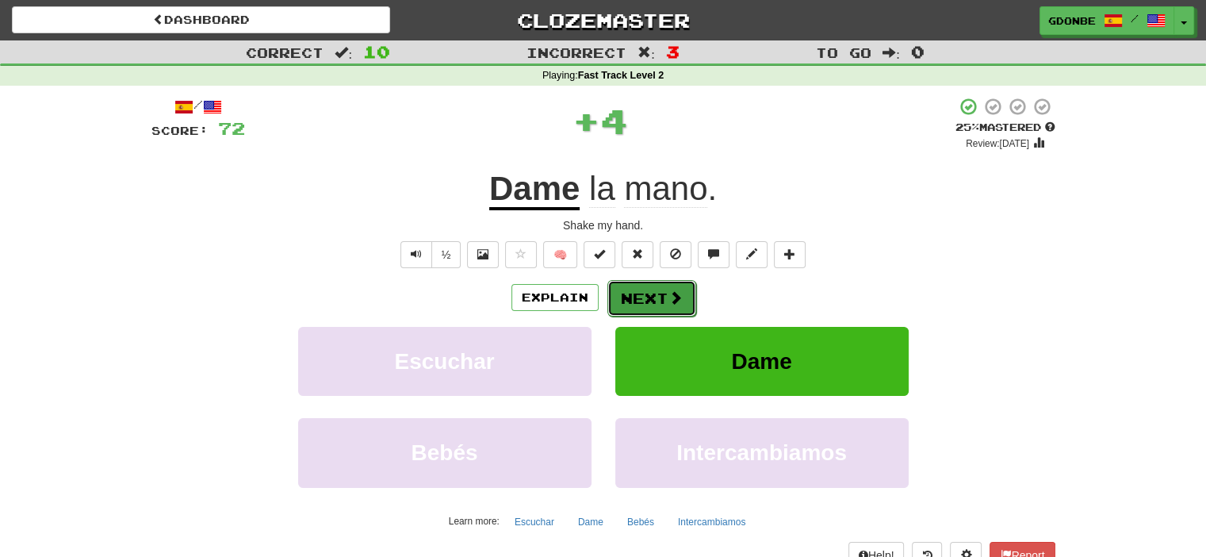
click at [672, 293] on span at bounding box center [676, 297] width 14 height 14
